Goal: Information Seeking & Learning: Check status

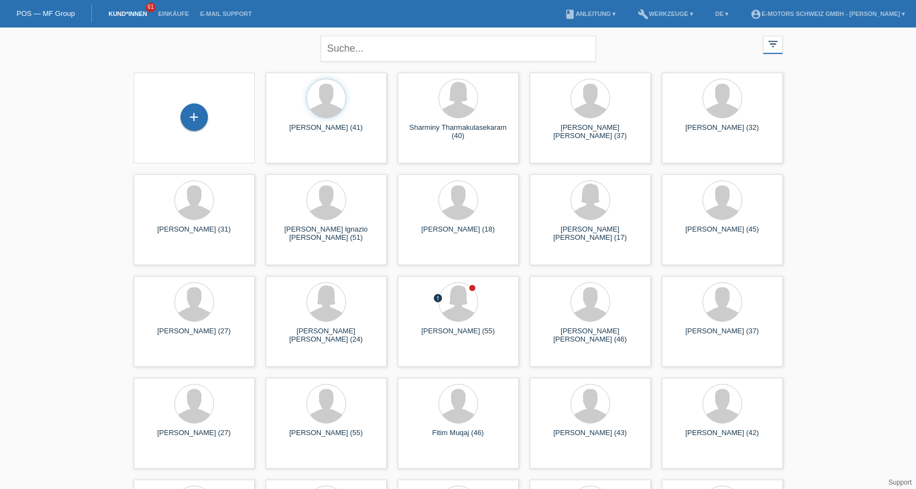
click at [173, 18] on li "Einkäufe" at bounding box center [173, 14] width 42 height 28
click at [178, 17] on li "Einkäufe" at bounding box center [173, 14] width 42 height 28
click at [179, 8] on li "Einkäufe" at bounding box center [173, 14] width 42 height 28
click at [175, 12] on link "Einkäufe" at bounding box center [173, 13] width 42 height 7
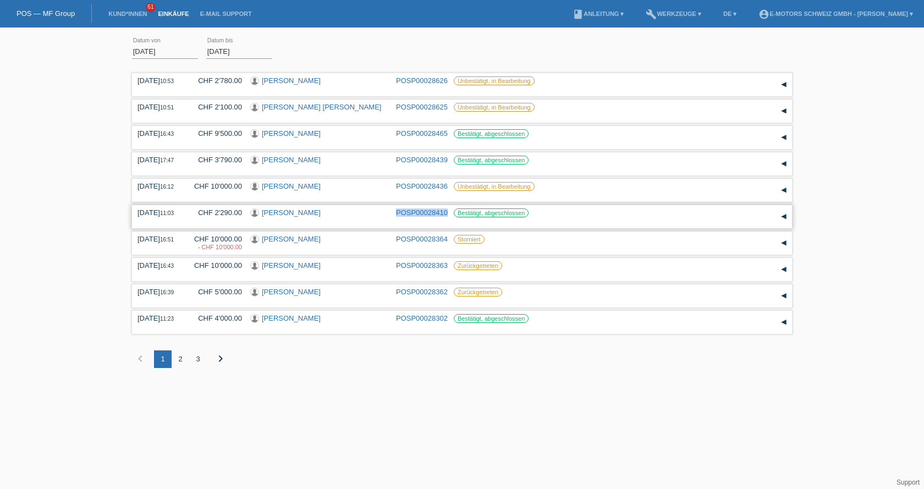
drag, startPoint x: 391, startPoint y: 215, endPoint x: 448, endPoint y: 216, distance: 56.7
click at [448, 216] on div "[DATE] 11:03 CHF 2'290.00 [PERSON_NAME] POSP00028410 Bestätigt, abgeschlossen" at bounding box center [462, 217] width 649 height 17
copy div "POSP00028410"
click at [179, 361] on div "2" at bounding box center [181, 359] width 18 height 18
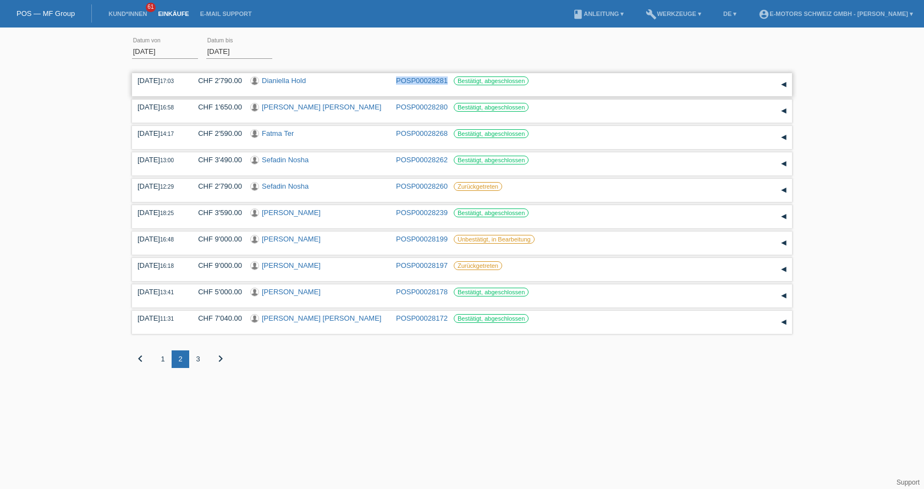
drag, startPoint x: 393, startPoint y: 75, endPoint x: 448, endPoint y: 82, distance: 54.9
click at [448, 82] on div "[DATE] 17:03 CHF 2'790.00 Dianiella Hold POSP00028281 Bestätigt, abgeschlossen" at bounding box center [462, 84] width 660 height 23
copy link "POSP00028281"
drag, startPoint x: 391, startPoint y: 317, endPoint x: 448, endPoint y: 322, distance: 56.9
click at [448, 322] on div "[DATE] 11:31 CHF 7'040.00 [PERSON_NAME] [PERSON_NAME] POSP00028172 Bestätigt, a…" at bounding box center [462, 322] width 649 height 17
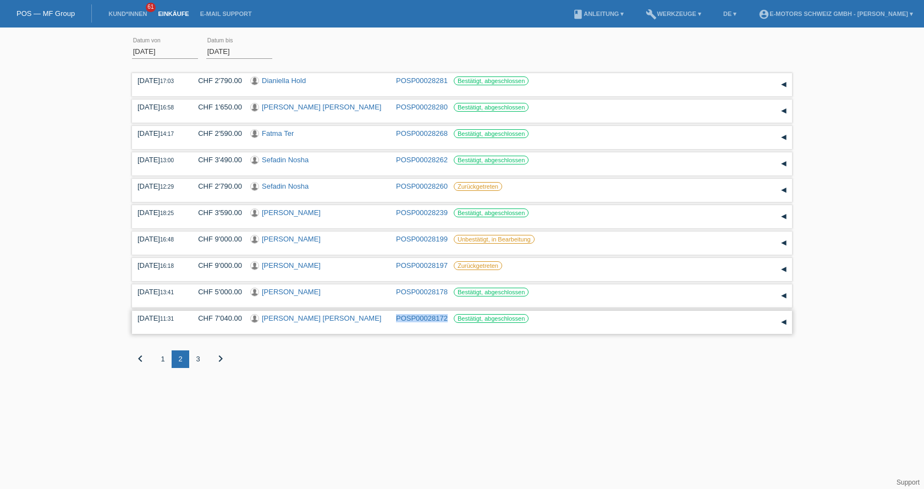
copy div "POSP00028172"
click at [168, 360] on div "1" at bounding box center [163, 359] width 18 height 18
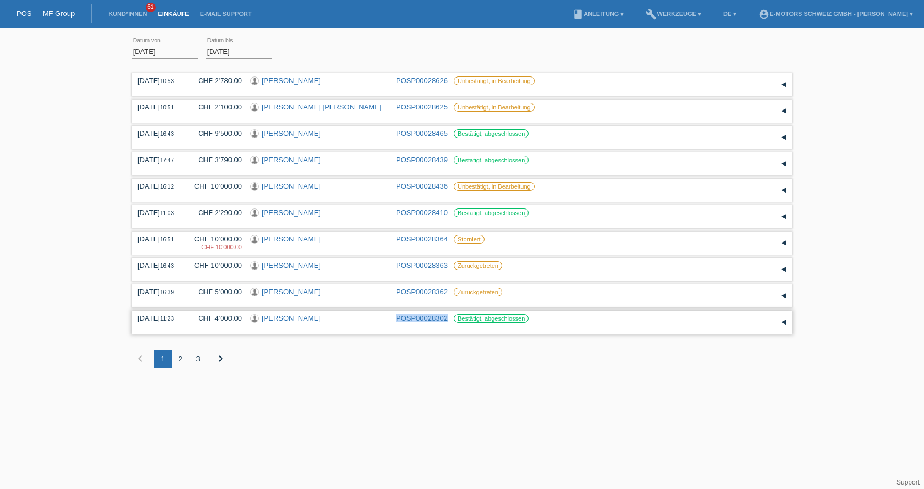
drag, startPoint x: 392, startPoint y: 316, endPoint x: 449, endPoint y: 316, distance: 56.7
click at [449, 316] on div "[DATE] 11:23 CHF 4'000.00 [PERSON_NAME] POSP00028302 Bestätigt, abgeschlossen" at bounding box center [462, 322] width 649 height 17
copy link "POSP00028302"
click at [177, 52] on input "[DATE]" at bounding box center [165, 52] width 66 height 14
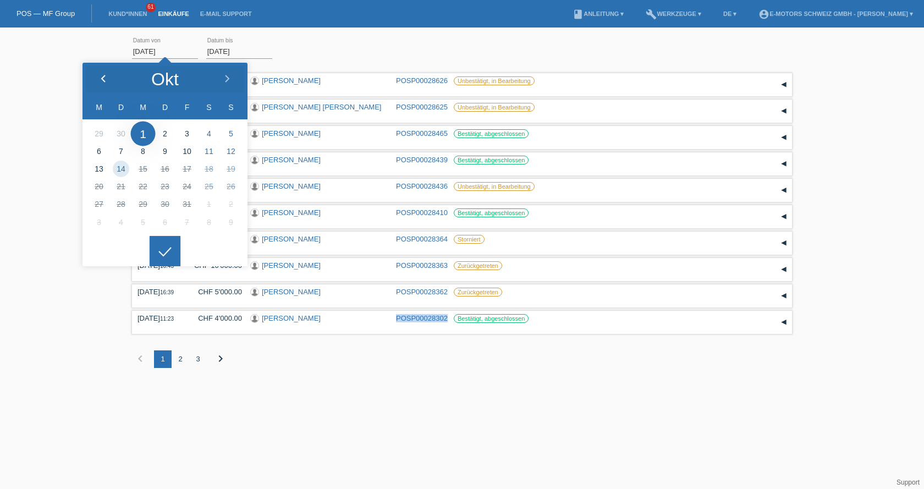
click at [102, 75] on icon at bounding box center [103, 79] width 9 height 9
type input "[DATE]"
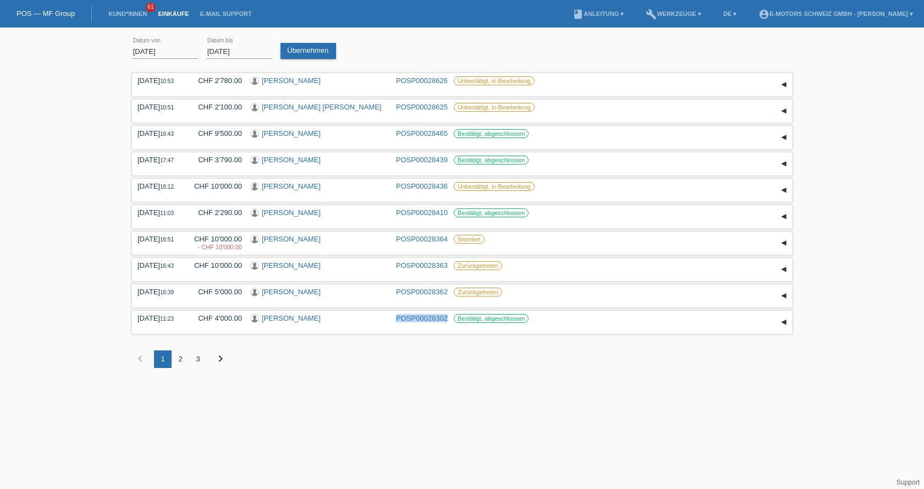
click at [160, 245] on div at bounding box center [165, 242] width 31 height 31
click at [250, 54] on input "[DATE]" at bounding box center [239, 52] width 66 height 14
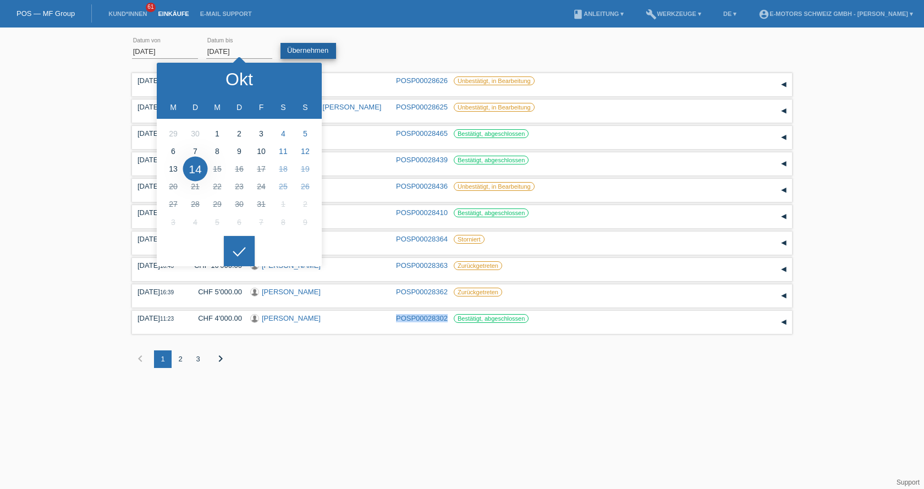
click at [314, 45] on link "Übernehmen" at bounding box center [309, 51] width 56 height 16
click at [306, 359] on div "9" at bounding box center [304, 359] width 18 height 18
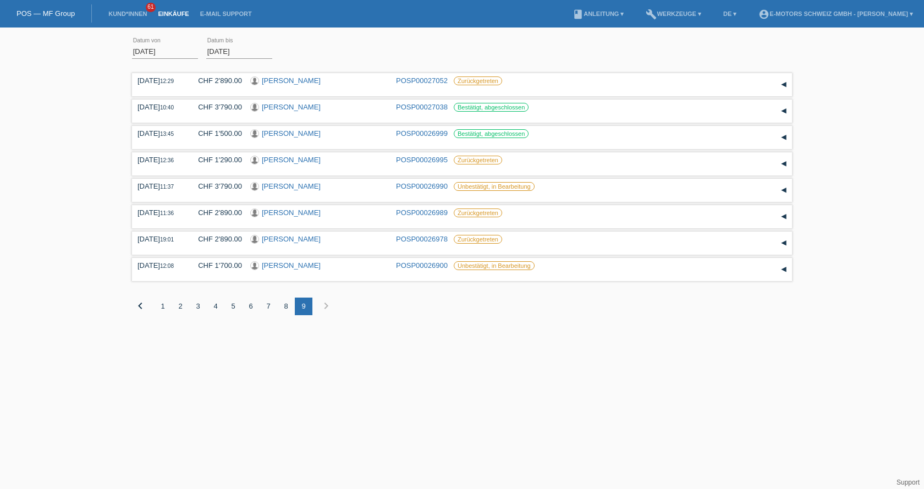
click at [271, 307] on div "7" at bounding box center [269, 307] width 18 height 18
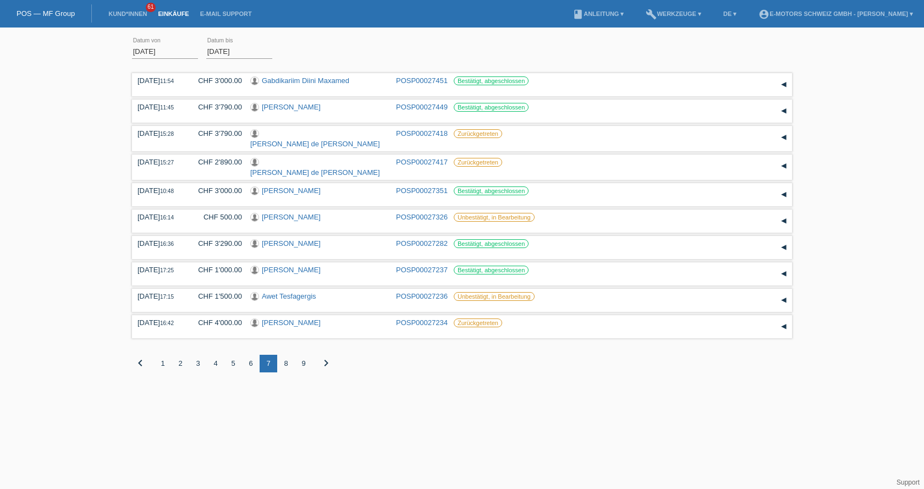
click at [235, 362] on div "5" at bounding box center [233, 364] width 18 height 18
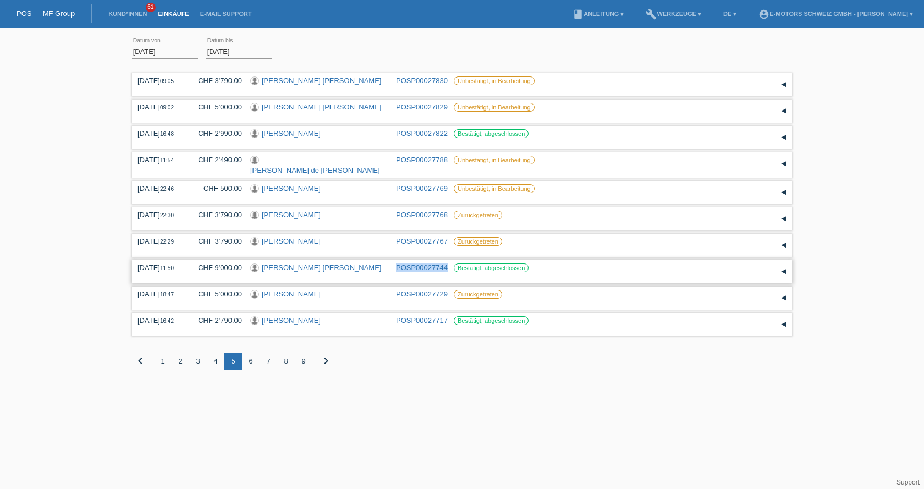
drag, startPoint x: 392, startPoint y: 267, endPoint x: 447, endPoint y: 267, distance: 54.5
click at [447, 267] on div "[DATE] 11:50 CHF 9'000.00 [PERSON_NAME] [PERSON_NAME] POSP00027744 Bestätigt, a…" at bounding box center [462, 272] width 649 height 17
copy link "POSP00027744"
click at [249, 355] on div "6" at bounding box center [251, 362] width 18 height 18
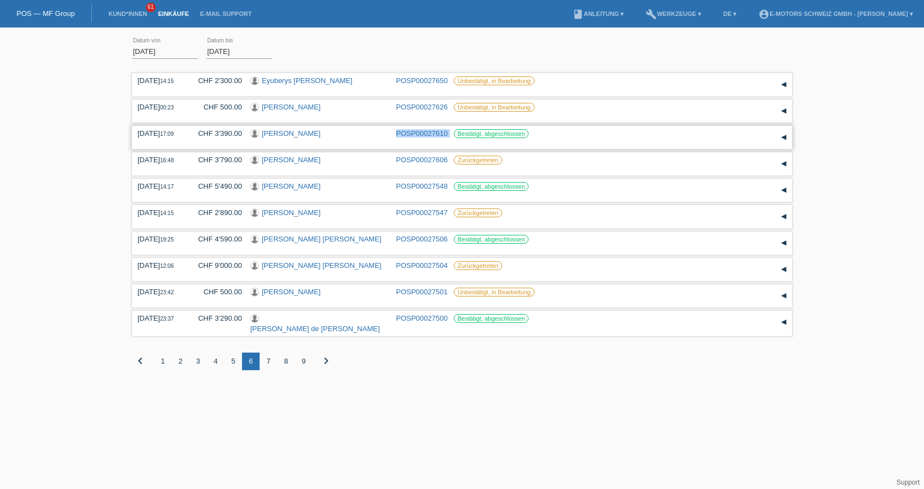
drag, startPoint x: 392, startPoint y: 135, endPoint x: 450, endPoint y: 133, distance: 58.3
click at [450, 133] on div "[DATE] 17:09 CHF 3'390.00 [PERSON_NAME] POSP00027610 Bestätigt, abgeschlossen" at bounding box center [462, 137] width 649 height 17
copy div "POSP00027610"
click at [232, 358] on div "5" at bounding box center [233, 362] width 18 height 18
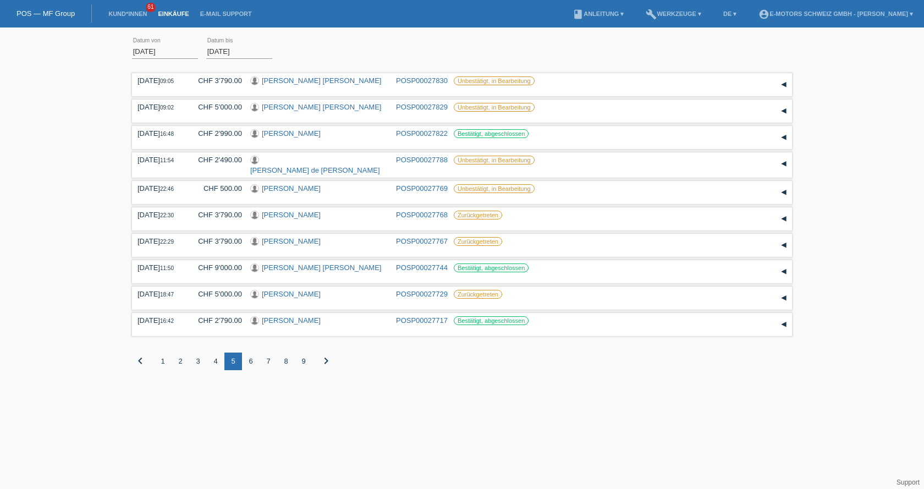
click at [217, 360] on div "4" at bounding box center [216, 362] width 18 height 18
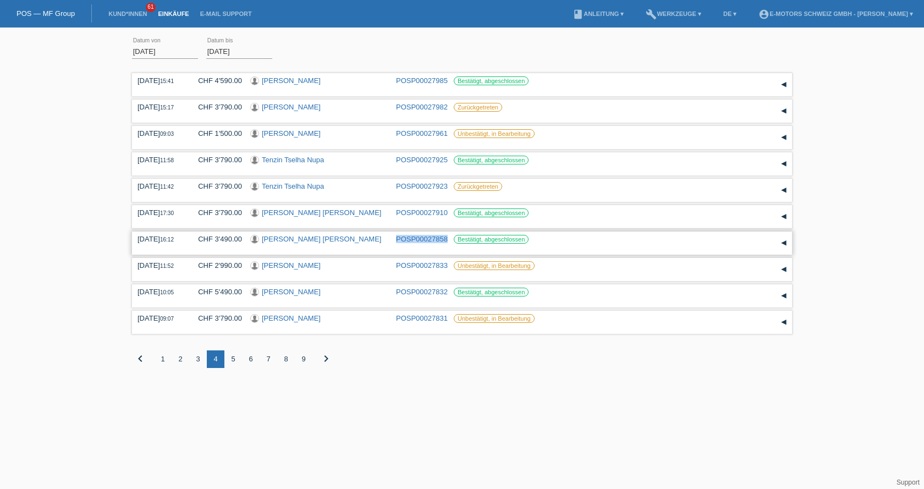
drag, startPoint x: 396, startPoint y: 242, endPoint x: 448, endPoint y: 244, distance: 52.3
click at [448, 244] on div "[DATE] 16:12 CHF 3'490.00 [PERSON_NAME] [PERSON_NAME] POSP00027858 Bestätigt, a…" at bounding box center [462, 243] width 649 height 17
copy link "POSP00027858"
click at [198, 358] on div "3" at bounding box center [198, 359] width 18 height 18
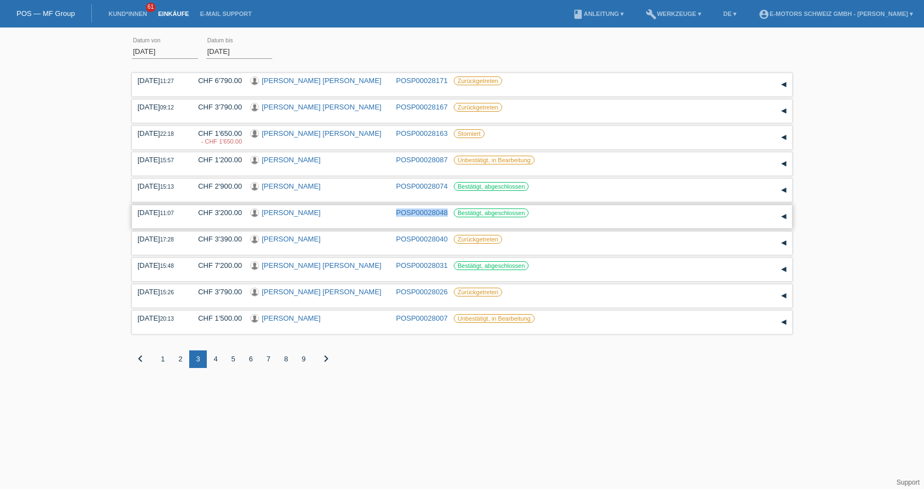
drag, startPoint x: 393, startPoint y: 217, endPoint x: 449, endPoint y: 217, distance: 55.6
click at [449, 217] on div "[DATE] 11:07 CHF 3'200.00 [PERSON_NAME] POSP00028048 Bestätigt, abgeschlossen" at bounding box center [462, 217] width 649 height 17
copy link "POSP00028048"
drag, startPoint x: 392, startPoint y: 189, endPoint x: 447, endPoint y: 191, distance: 55.6
click at [447, 191] on div "[DATE] 15:13 CHF 2'900.00 [PERSON_NAME] POSP00028074 Bestätigt, abgeschlossen" at bounding box center [462, 190] width 649 height 17
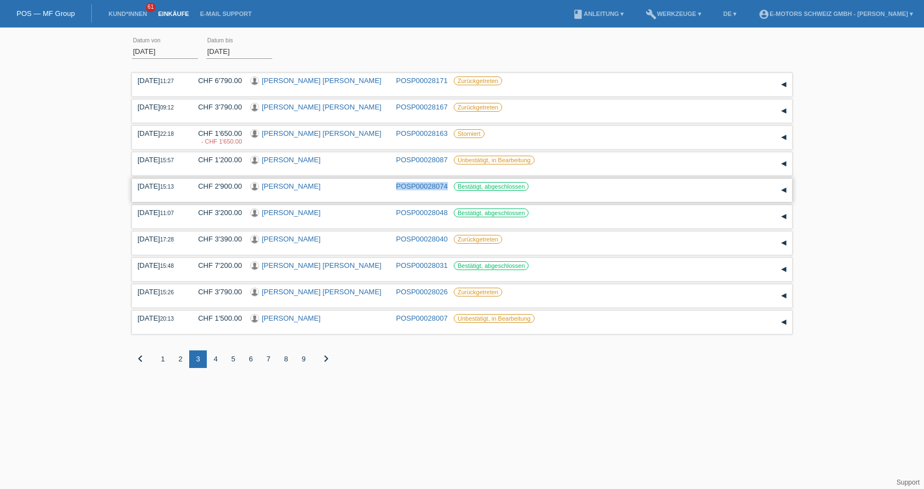
copy div "POSP00028074"
click at [182, 362] on div "2" at bounding box center [181, 359] width 18 height 18
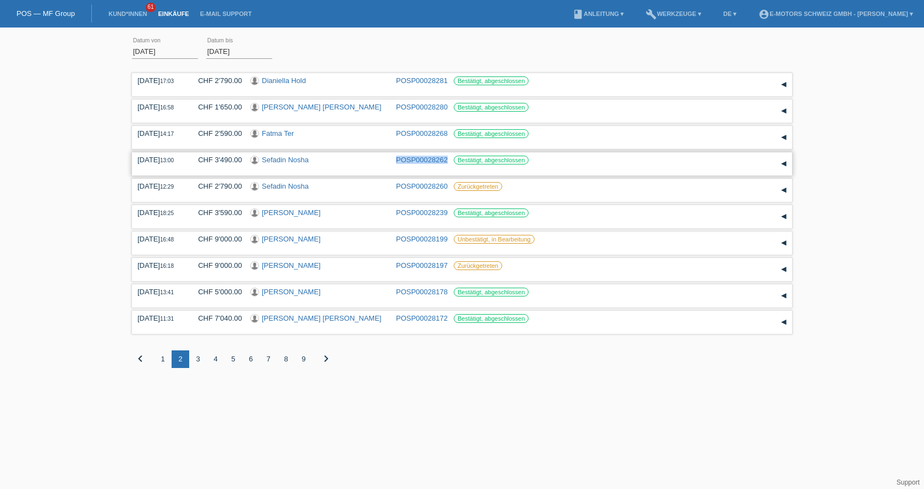
drag, startPoint x: 393, startPoint y: 158, endPoint x: 447, endPoint y: 160, distance: 53.9
click at [447, 160] on div "[DATE] 13:00 CHF 3'490.00 Sefadin Nosha POSP00028262 Bestätigt, abgeschlossen" at bounding box center [462, 164] width 649 height 17
copy link "POSP00028262"
